Goal: Transaction & Acquisition: Purchase product/service

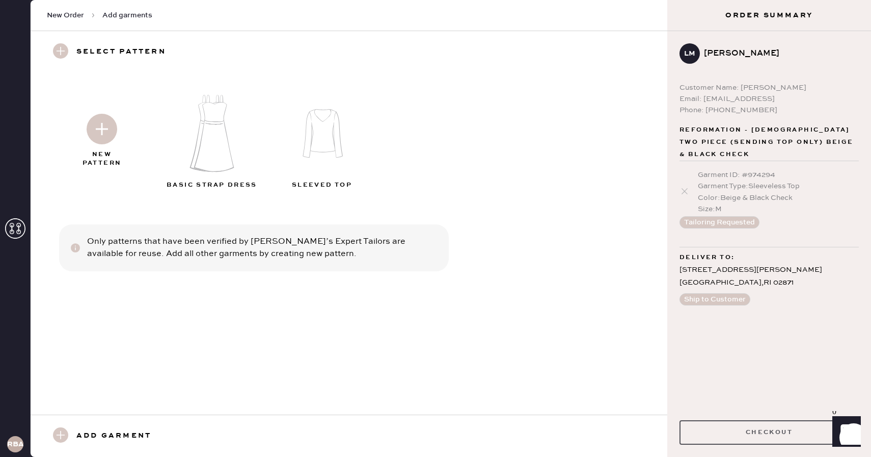
click at [776, 434] on button "Checkout" at bounding box center [769, 432] width 179 height 24
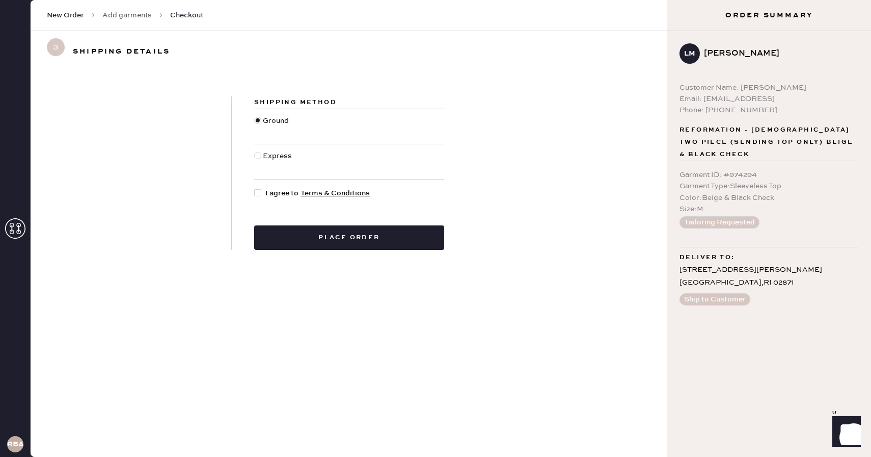
click at [258, 192] on div at bounding box center [257, 192] width 7 height 7
click at [255, 188] on input "I agree to Terms & Conditions" at bounding box center [254, 188] width 1 height 1
checkbox input "true"
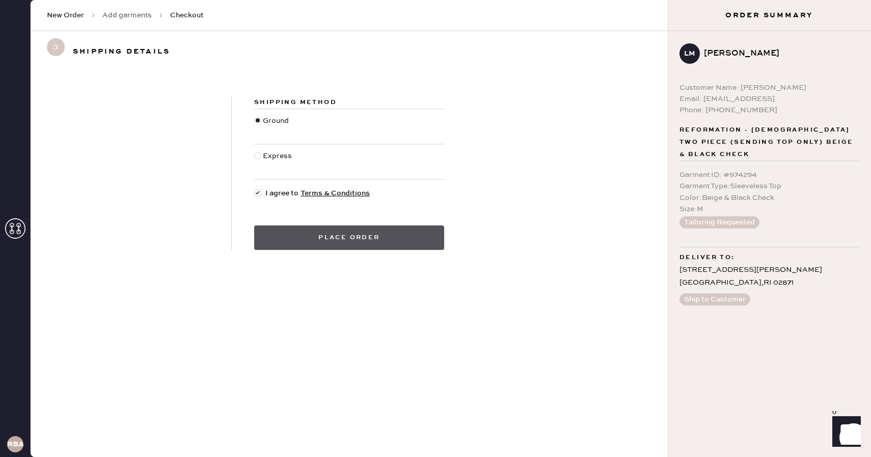
click at [350, 236] on button "Place order" at bounding box center [349, 237] width 190 height 24
